Goal: Information Seeking & Learning: Learn about a topic

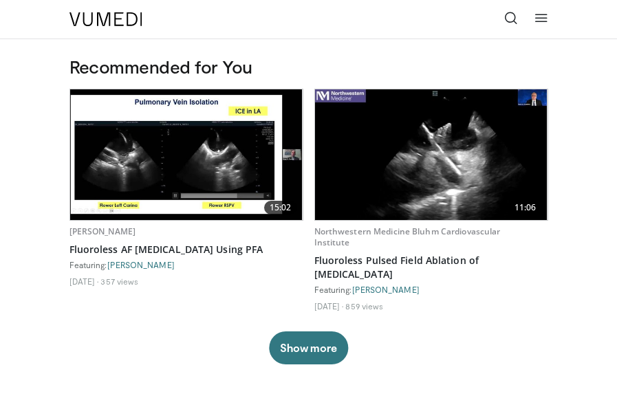
click at [512, 19] on icon at bounding box center [511, 18] width 14 height 14
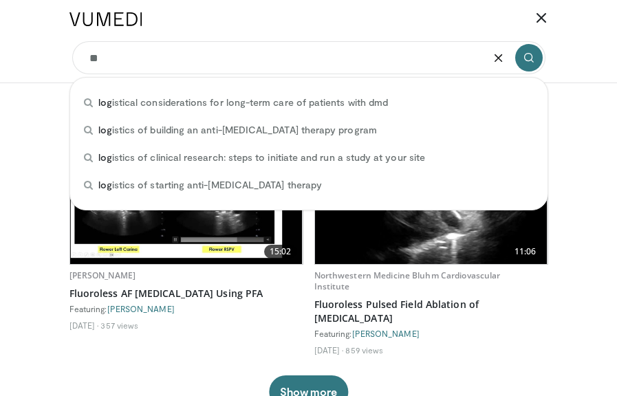
type input "*"
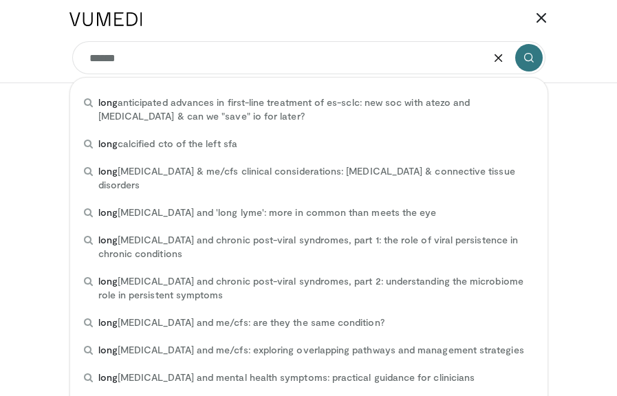
type input "*******"
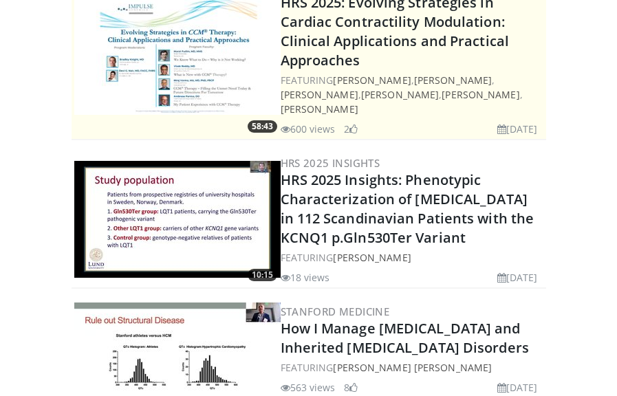
scroll to position [250, 0]
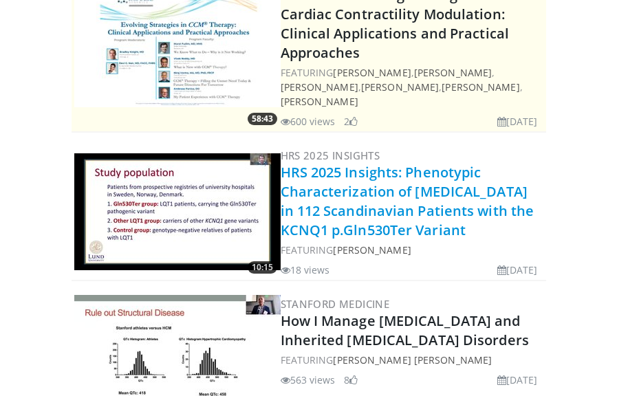
click at [383, 183] on link "HRS 2025 Insights: Phenotypic Characterization of [MEDICAL_DATA] in 112 Scandin…" at bounding box center [408, 201] width 254 height 76
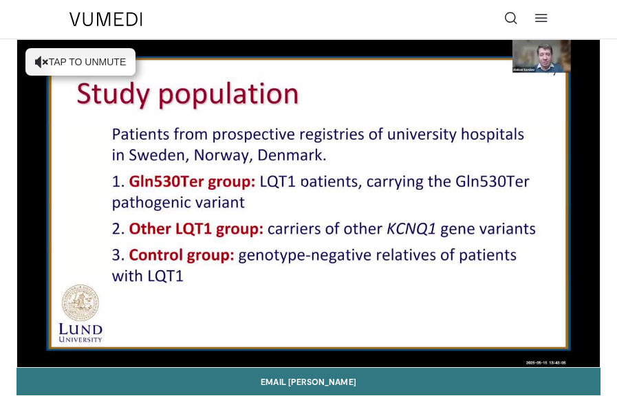
scroll to position [9, 0]
